Goal: Task Accomplishment & Management: Manage account settings

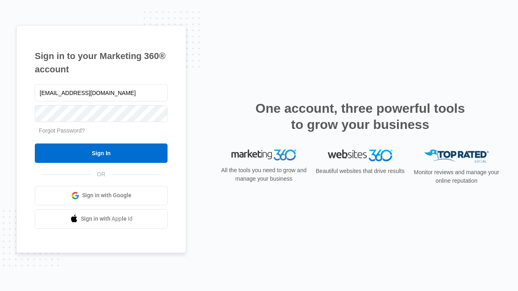
type input "[EMAIL_ADDRESS][DOMAIN_NAME]"
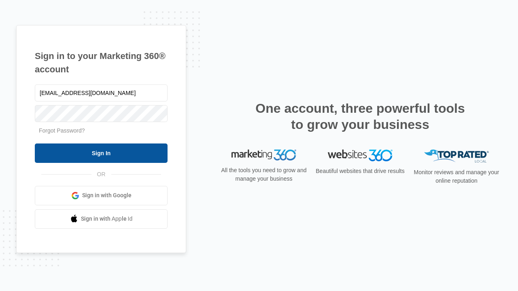
click at [101, 153] on input "Sign In" at bounding box center [101, 153] width 133 height 19
